Goal: Check status: Check status

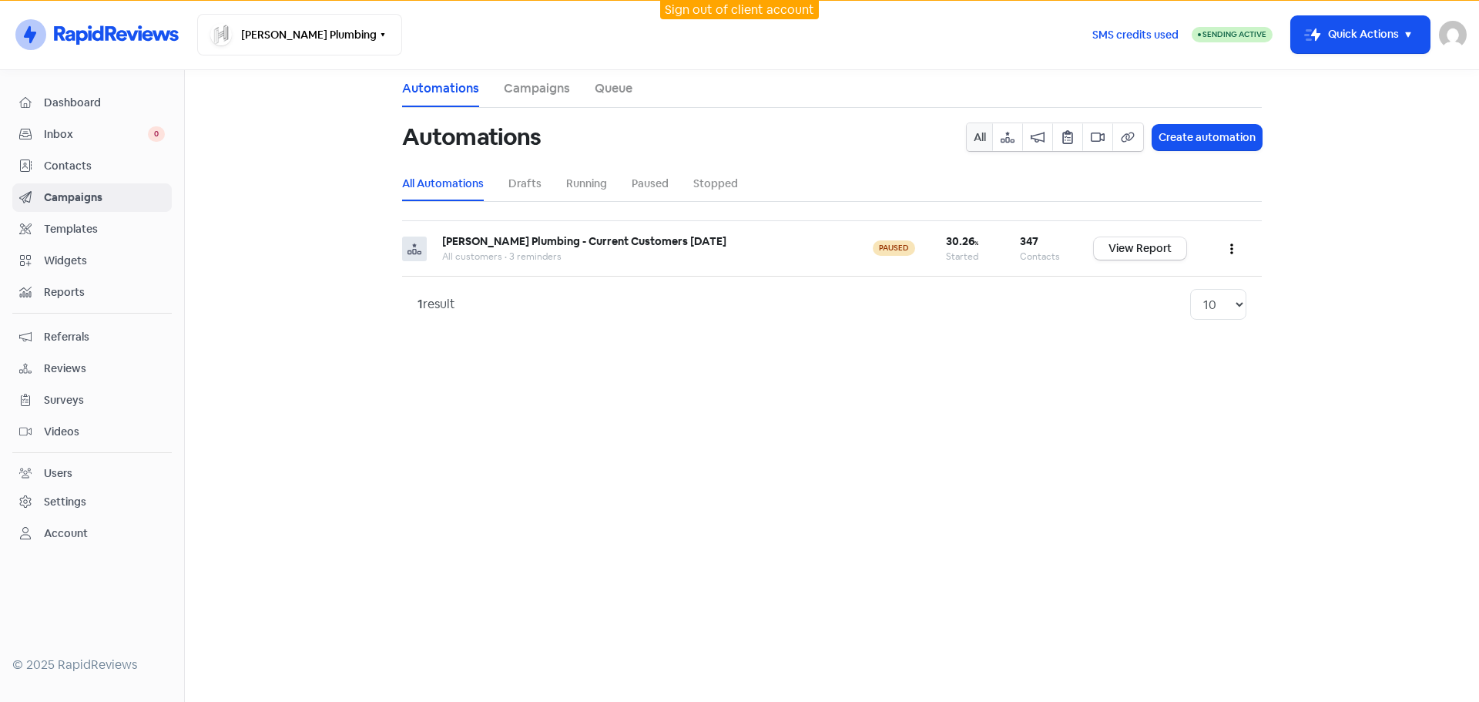
click at [1333, 263] on main "Automations Campaigns Queue Automations All Create automation All Automations D…" at bounding box center [832, 386] width 1294 height 632
click at [1017, 444] on main "Automations Campaigns Queue Automations All Create automation All Automations D…" at bounding box center [832, 386] width 1294 height 632
click at [991, 382] on main "Automations Campaigns Queue Automations All Create automation All Automations D…" at bounding box center [832, 386] width 1294 height 632
click at [499, 264] on td "[PERSON_NAME] Plumbing - Current Customers [DATE] All customers • 3 reminders" at bounding box center [642, 248] width 431 height 55
click at [98, 98] on span "Dashboard" at bounding box center [104, 103] width 121 height 16
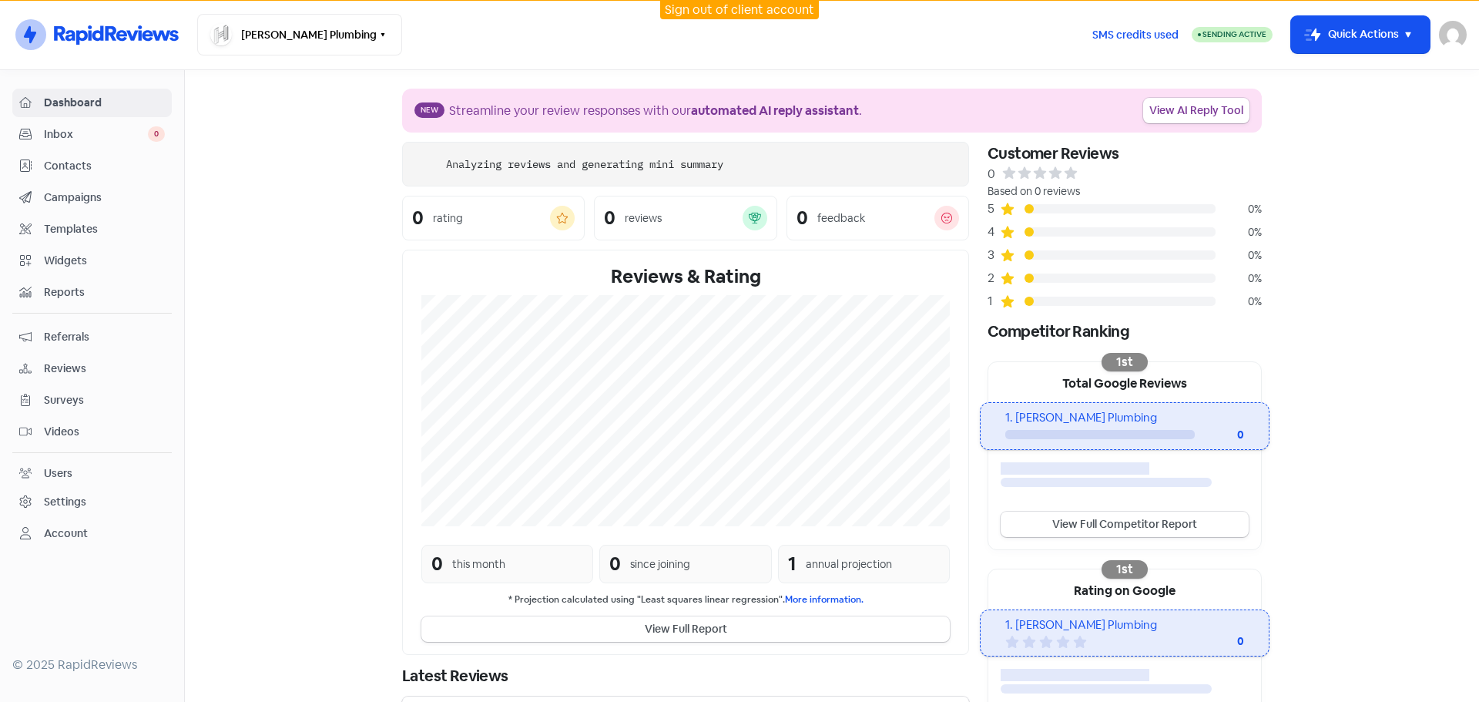
click at [75, 201] on span "Campaigns" at bounding box center [104, 197] width 121 height 16
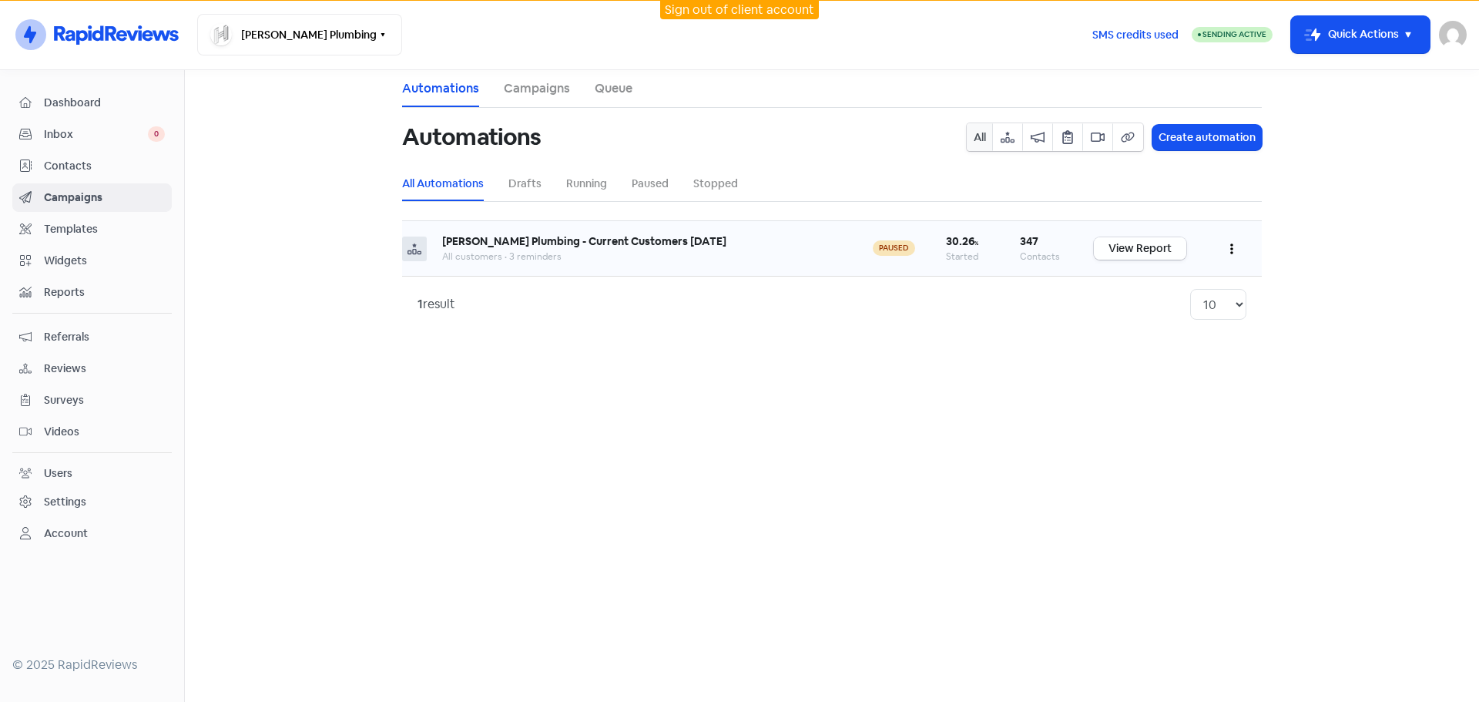
click at [1148, 248] on link "View Report" at bounding box center [1140, 248] width 92 height 22
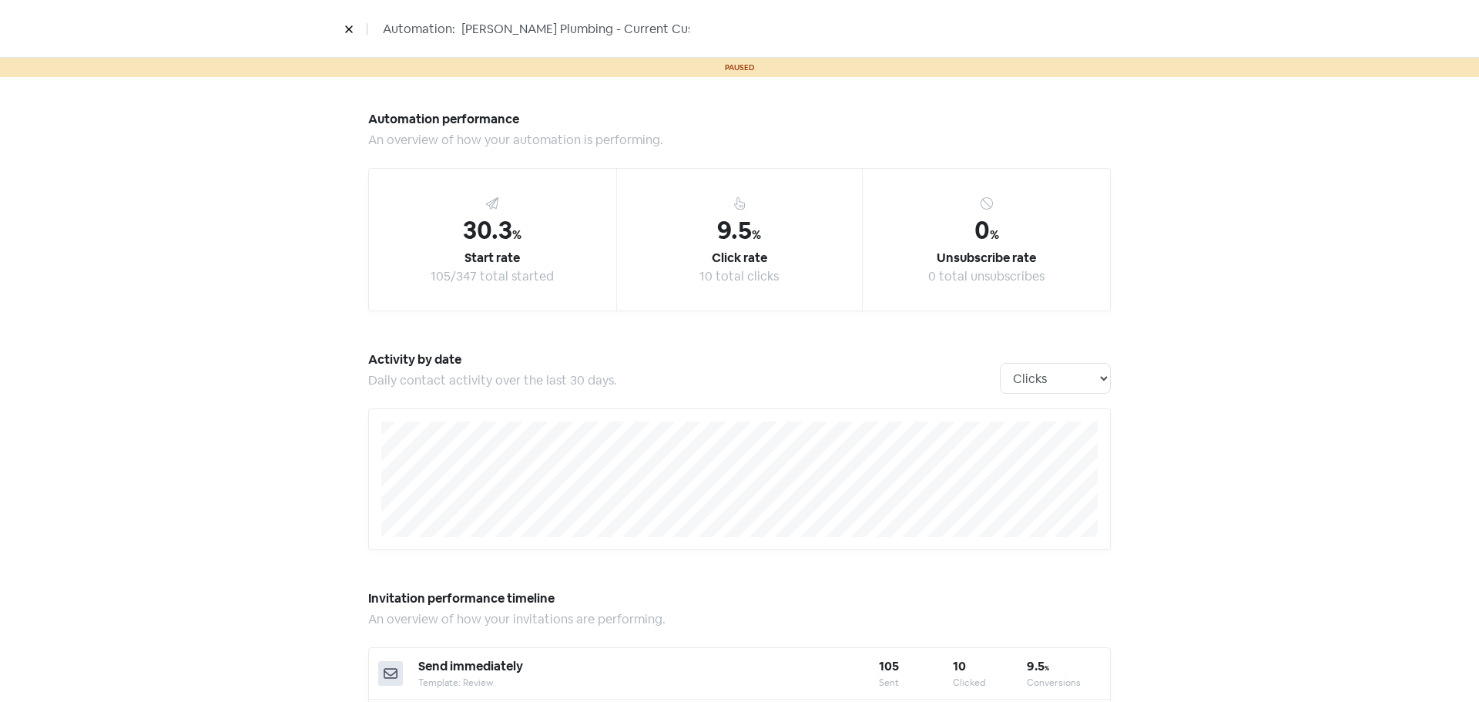
drag, startPoint x: 1279, startPoint y: 408, endPoint x: 1310, endPoint y: 401, distance: 31.6
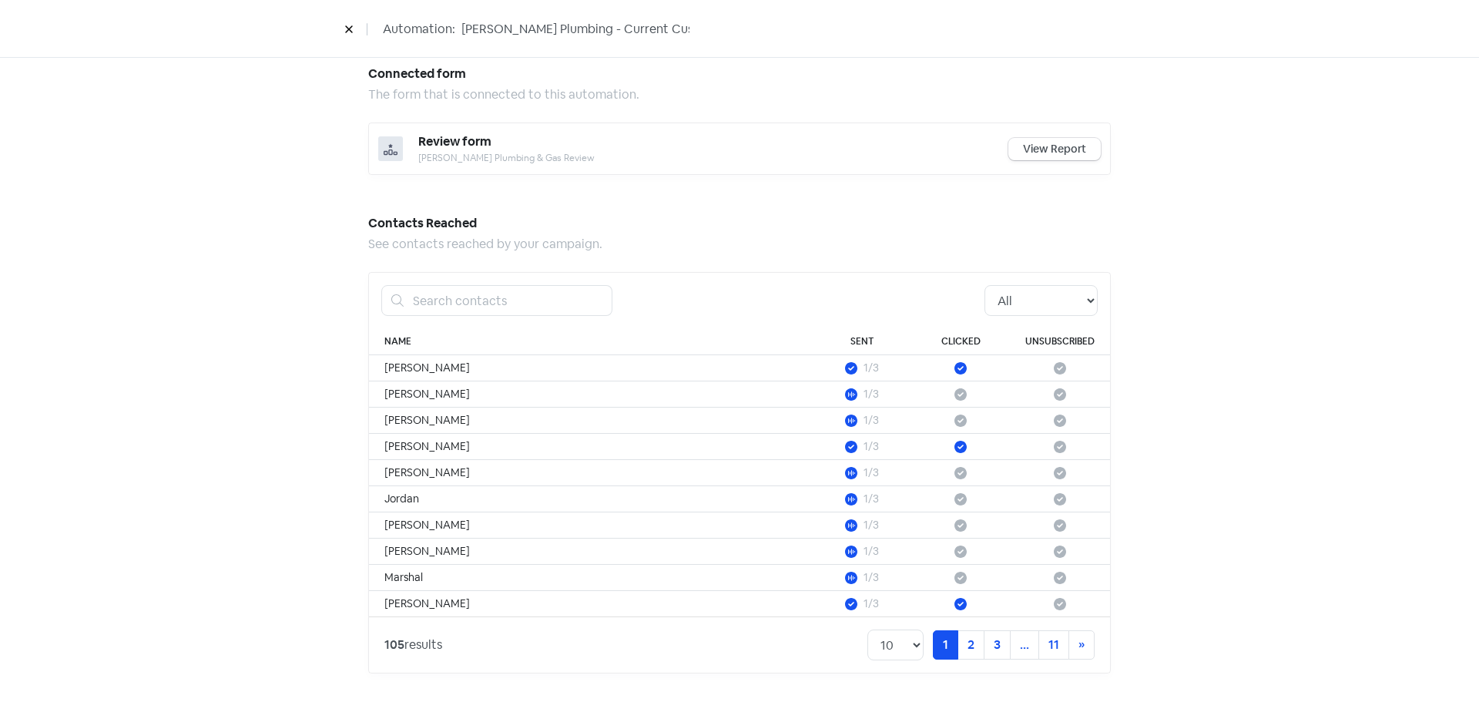
scroll to position [779, 0]
click at [902, 651] on select "10 20 30 50 100" at bounding box center [895, 642] width 56 height 31
select select "100"
click at [867, 627] on select "10 20 30 50 100" at bounding box center [895, 642] width 56 height 31
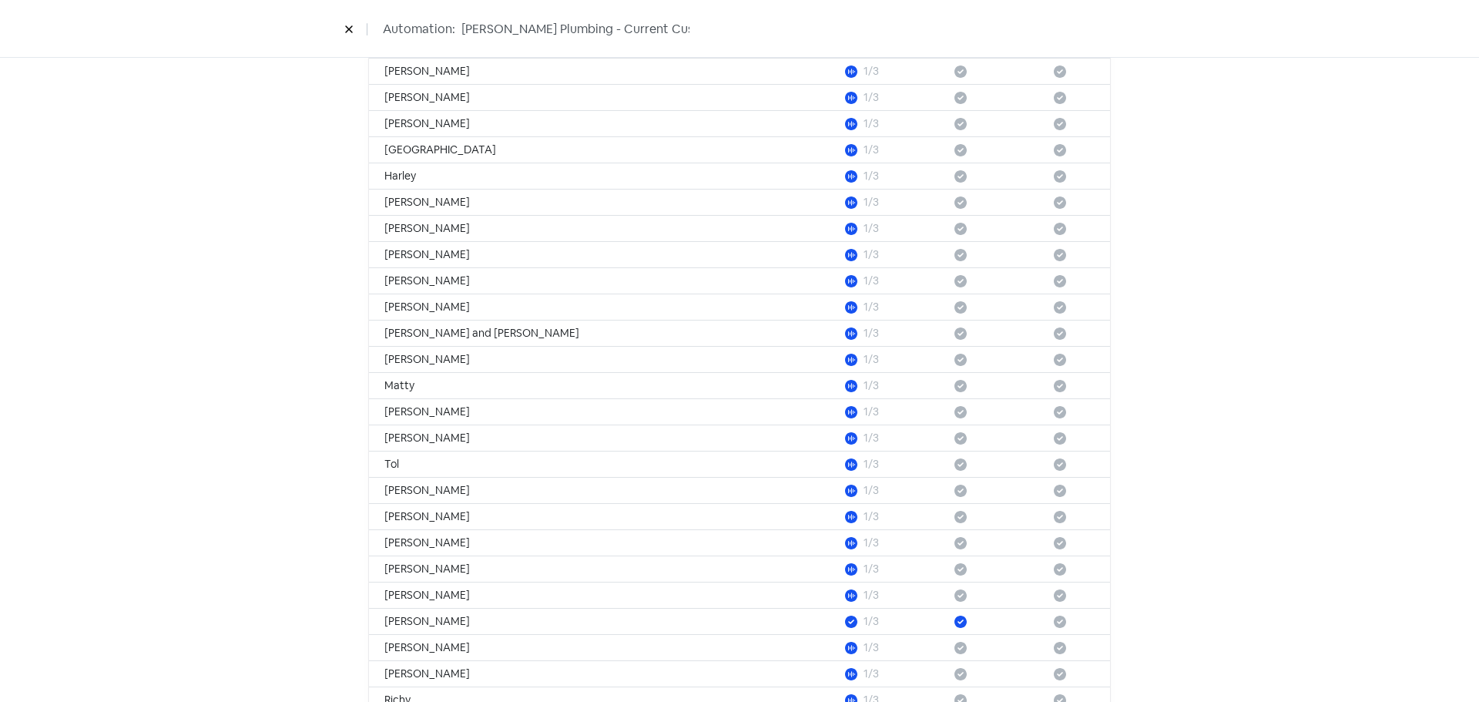
scroll to position [3136, 0]
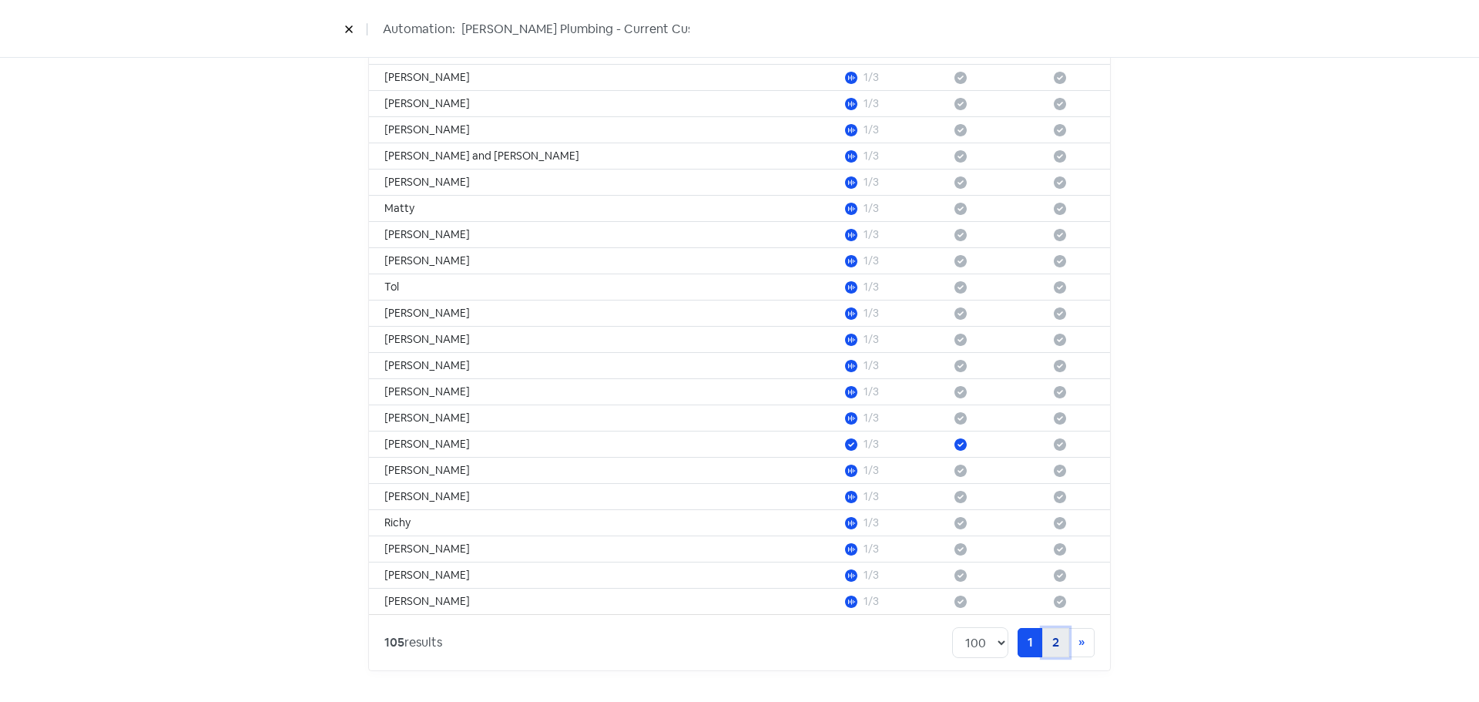
click at [1047, 647] on link "2" at bounding box center [1055, 642] width 27 height 29
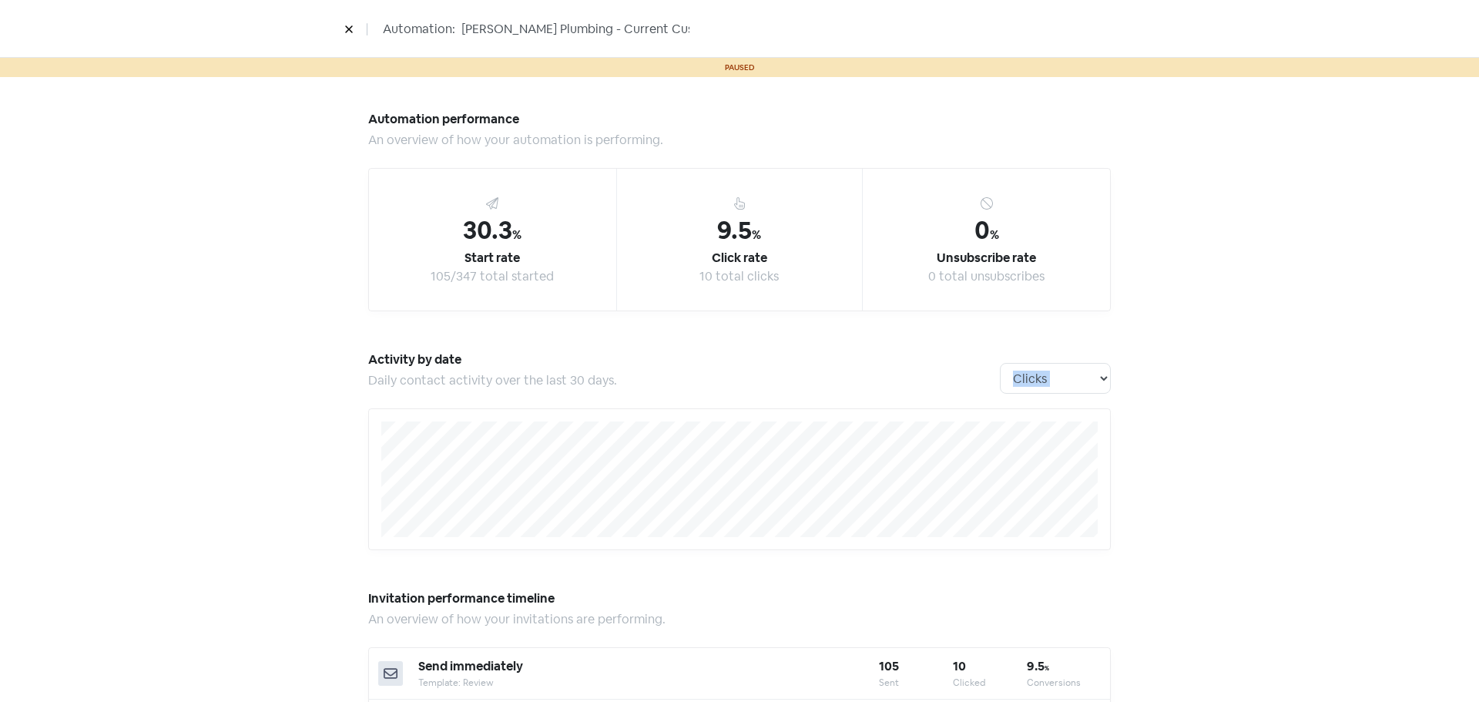
click at [1374, 464] on div "Automation performance An overview of how your automation is performing. 30.3 %…" at bounding box center [739, 713] width 1479 height 1273
click at [344, 31] on button at bounding box center [348, 28] width 23 height 27
